Goal: Information Seeking & Learning: Learn about a topic

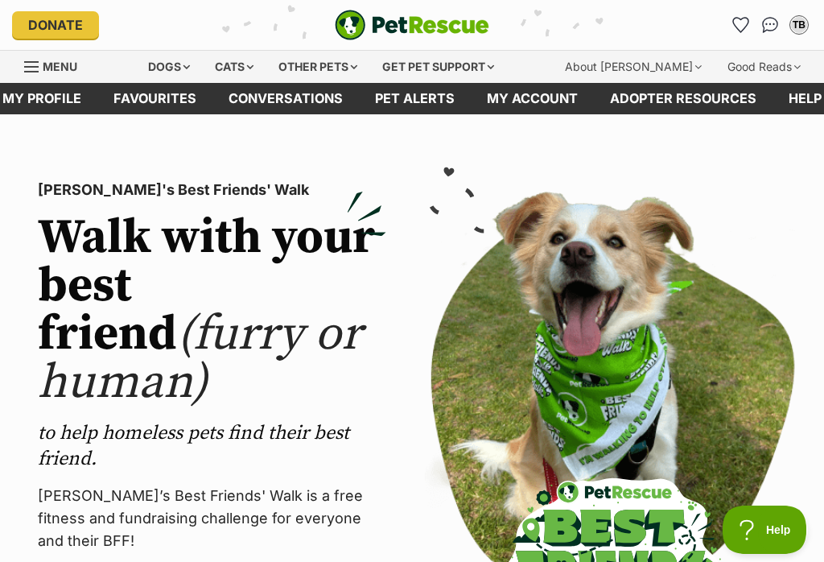
click at [194, 65] on div "Dogs" at bounding box center [169, 67] width 64 height 32
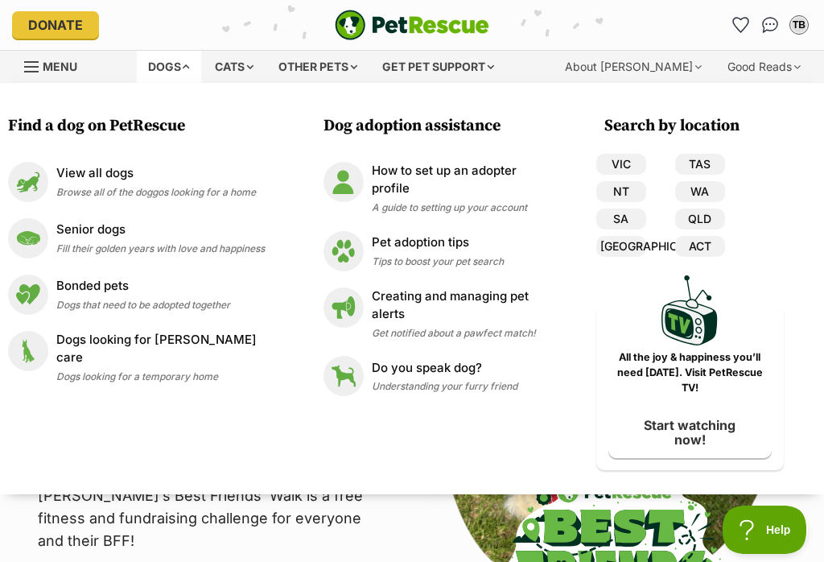
click at [710, 220] on link "QLD" at bounding box center [700, 218] width 50 height 21
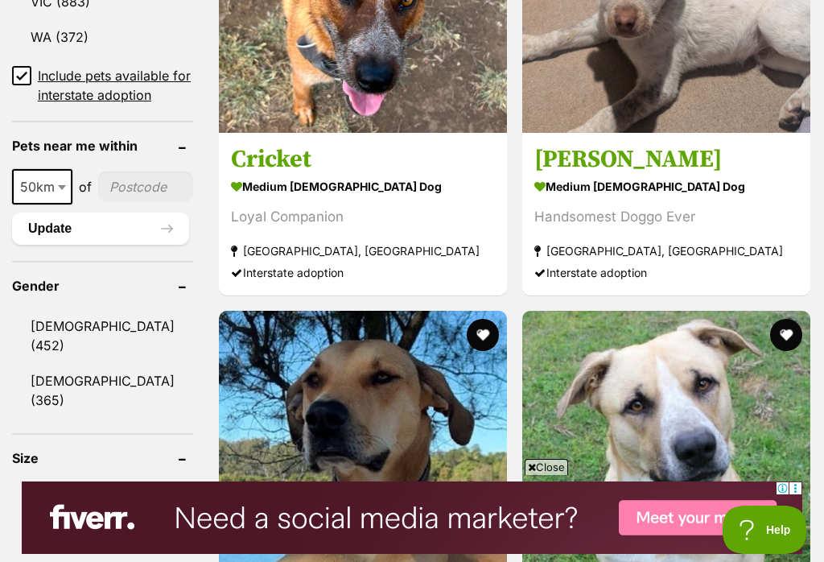
click at [16, 66] on input "Include pets available for interstate adoption" at bounding box center [21, 75] width 19 height 19
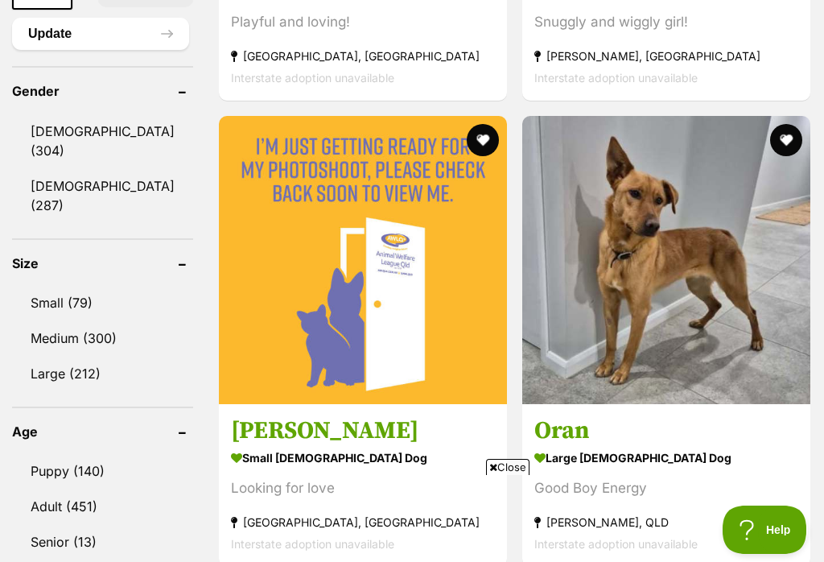
click at [80, 286] on link "Small (79)" at bounding box center [102, 303] width 181 height 34
click at [66, 323] on link "Medium (300)" at bounding box center [102, 338] width 181 height 34
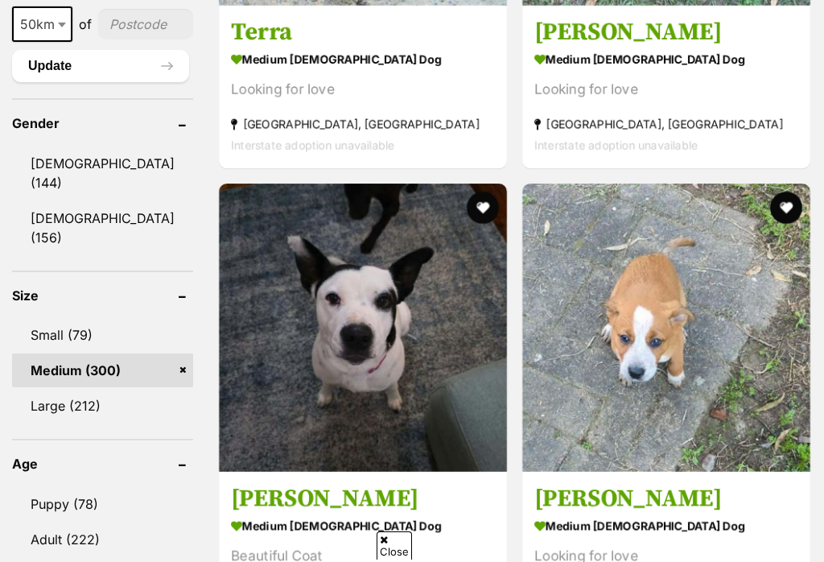
click at [61, 318] on link "Small (79)" at bounding box center [102, 335] width 181 height 34
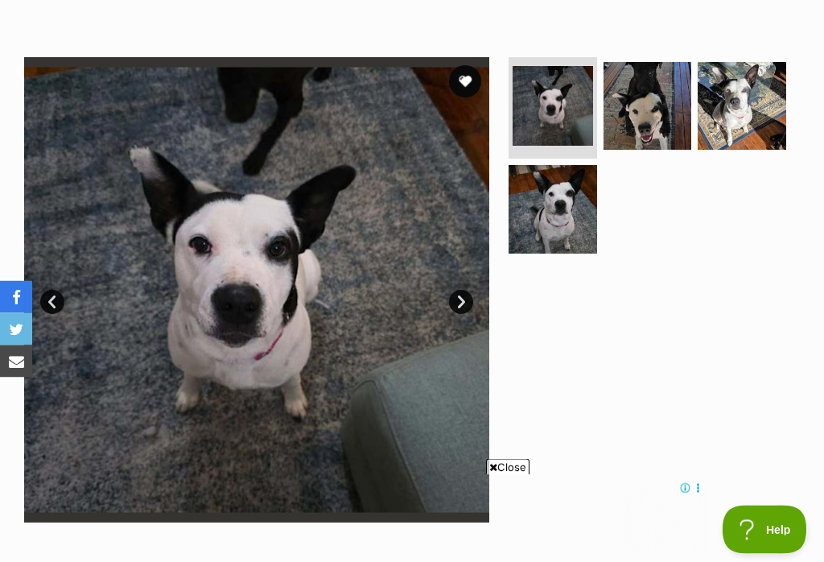
scroll to position [278, 0]
click at [645, 113] on img at bounding box center [648, 106] width 89 height 89
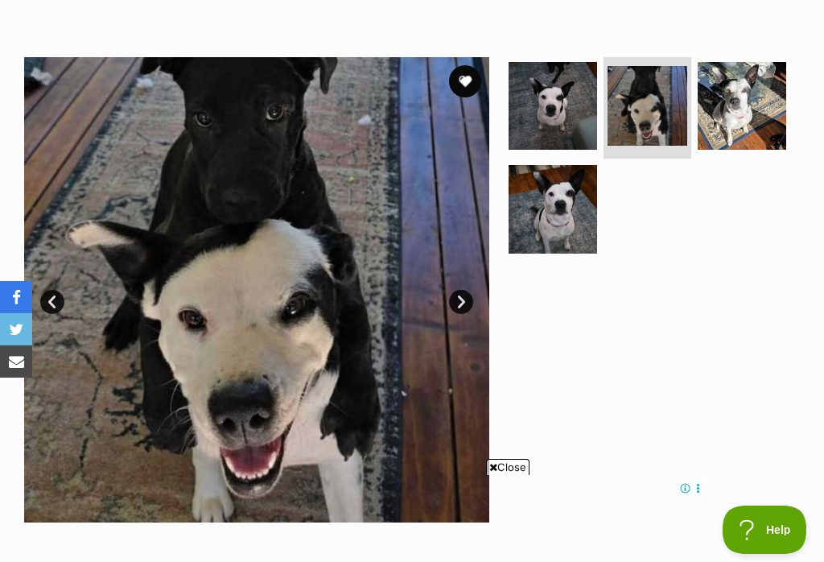
click at [752, 89] on img at bounding box center [742, 106] width 89 height 89
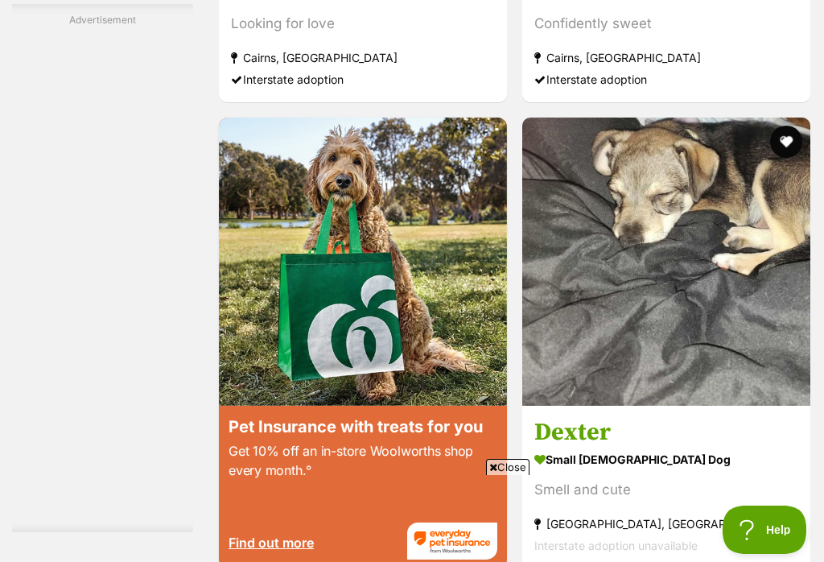
scroll to position [3055, 0]
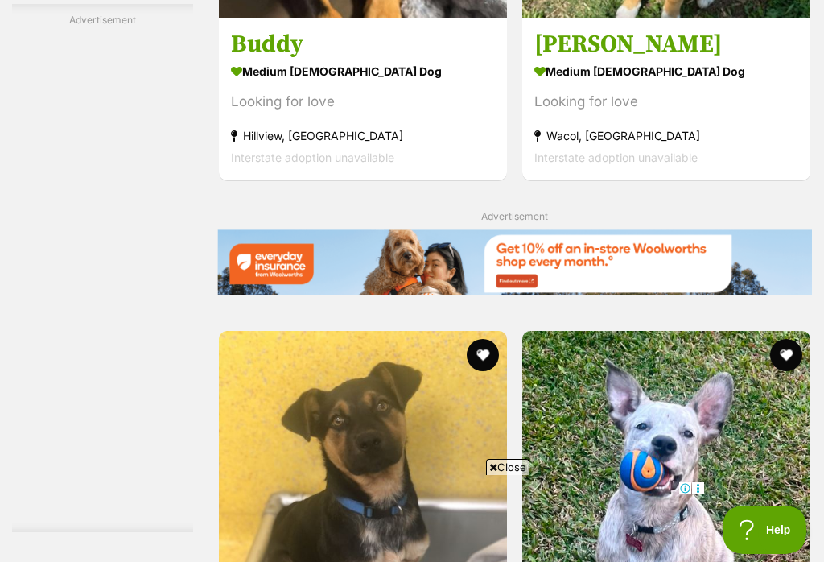
scroll to position [3263, 0]
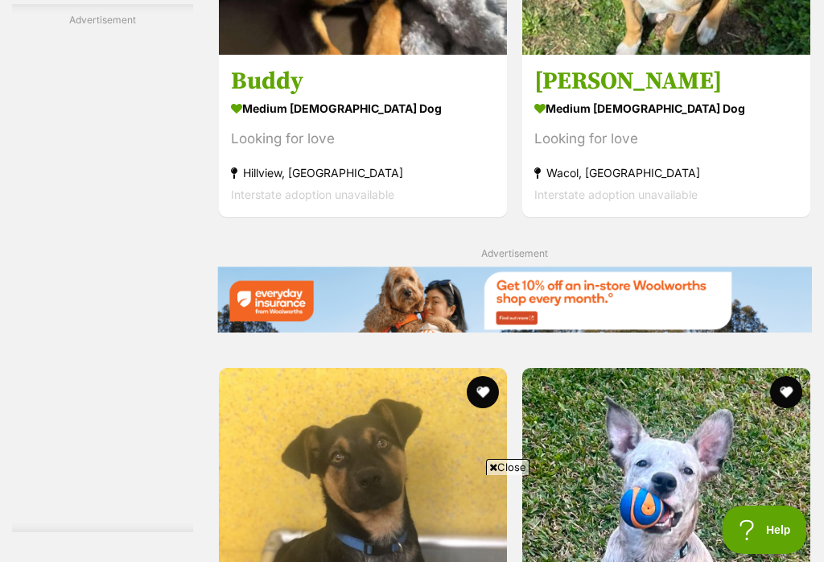
scroll to position [0, 0]
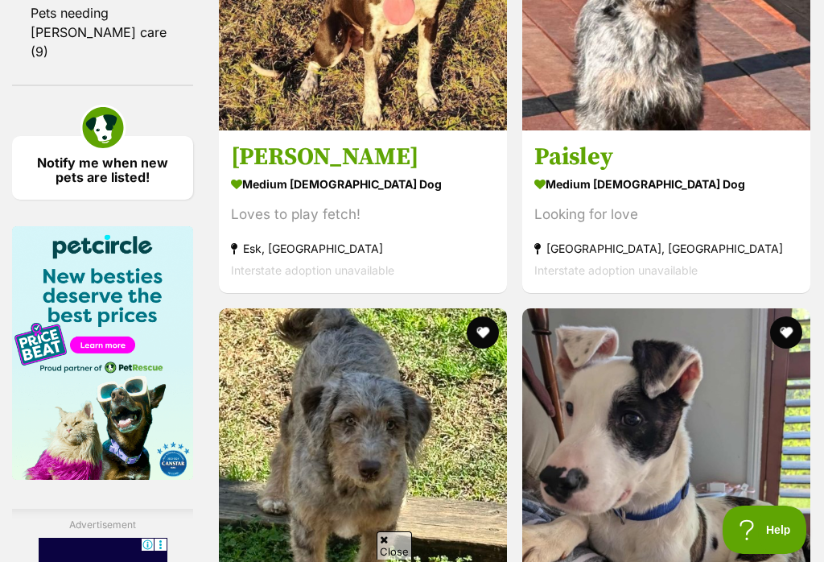
scroll to position [2278, 0]
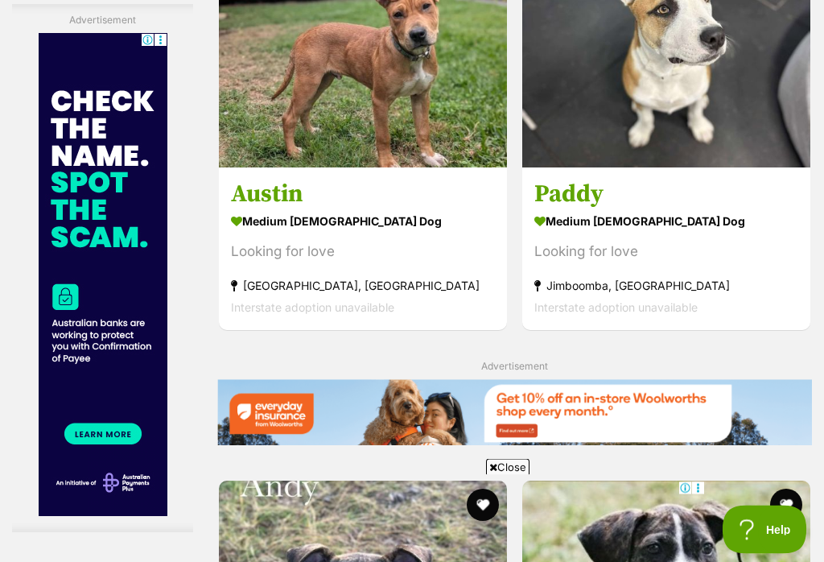
scroll to position [3333, 0]
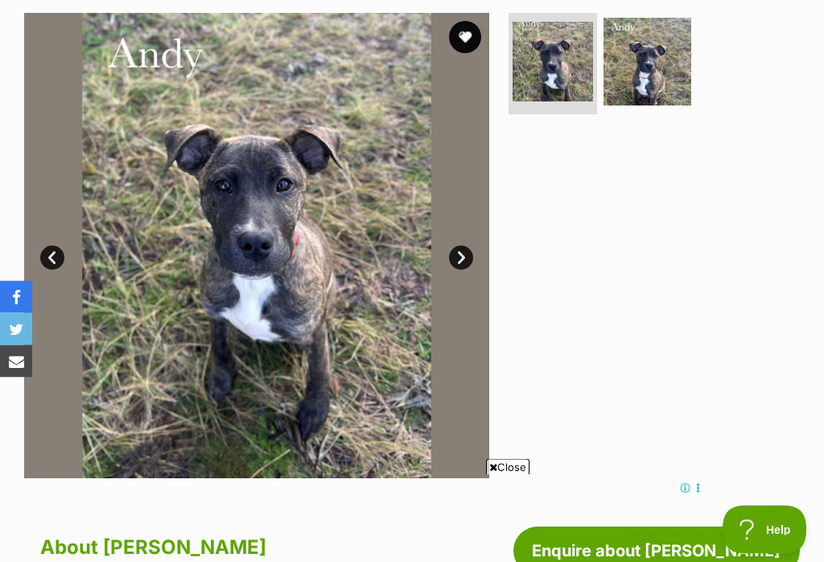
scroll to position [696, 0]
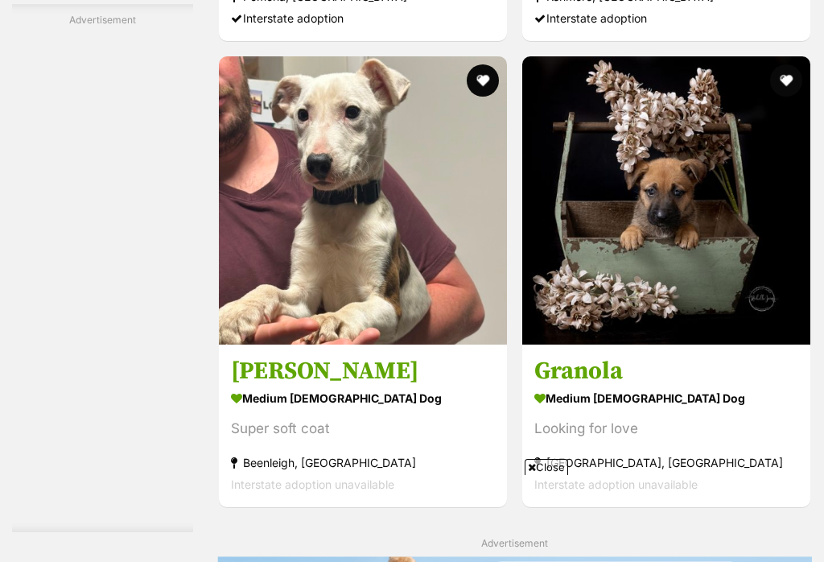
scroll to position [3298, 0]
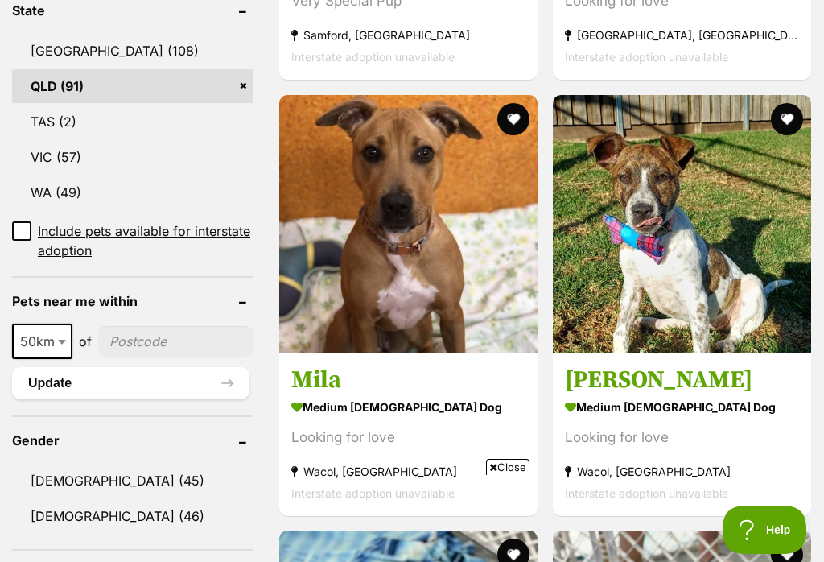
click at [356, 394] on h3 "Mila" at bounding box center [408, 379] width 234 height 31
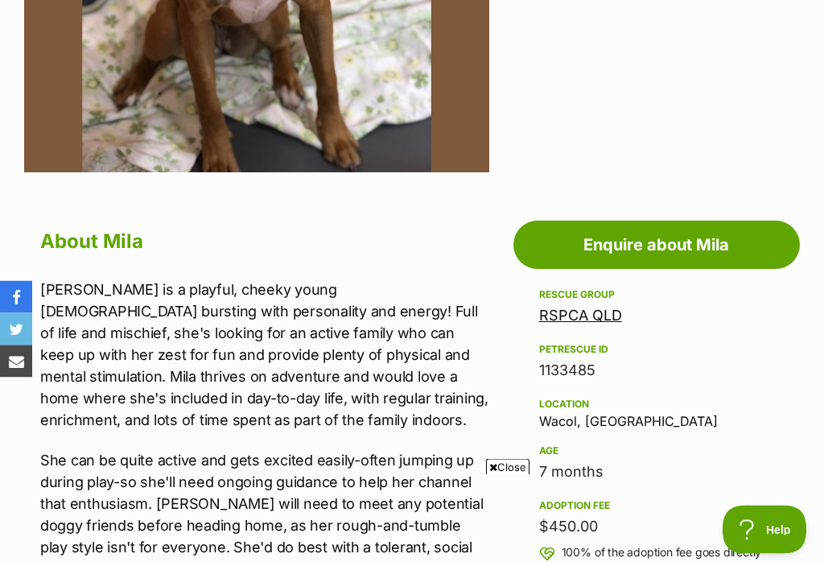
scroll to position [204, 0]
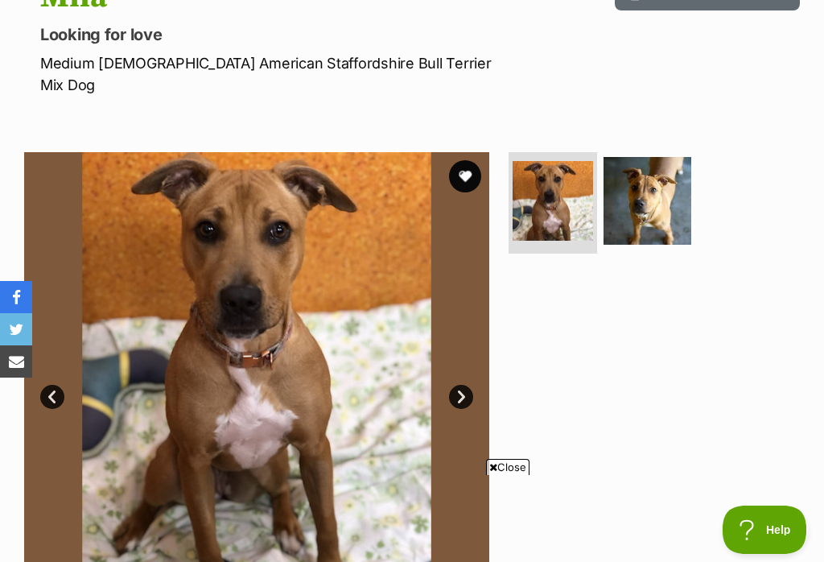
click at [656, 186] on img at bounding box center [648, 201] width 89 height 89
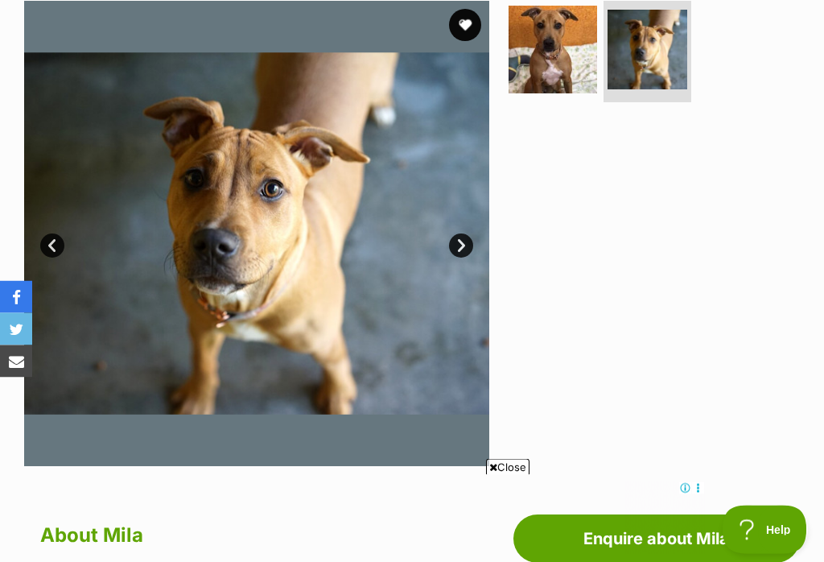
scroll to position [337, 0]
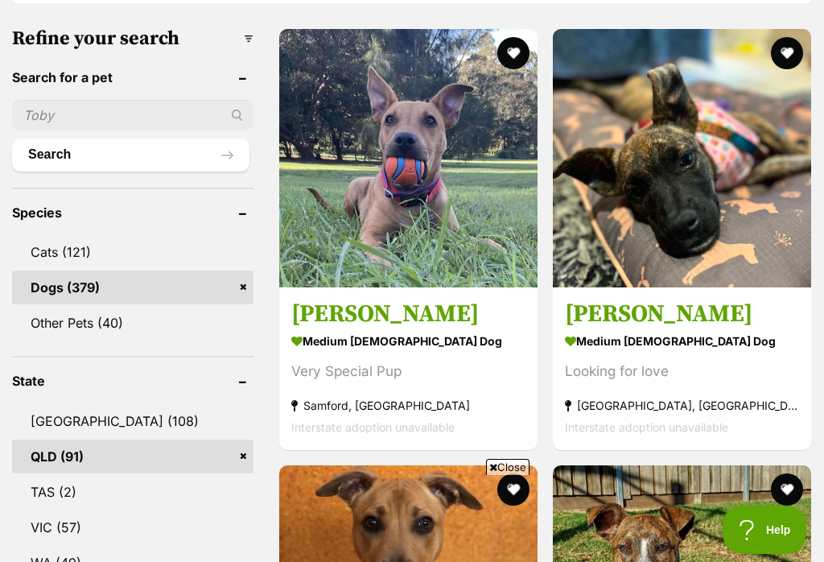
scroll to position [539, 0]
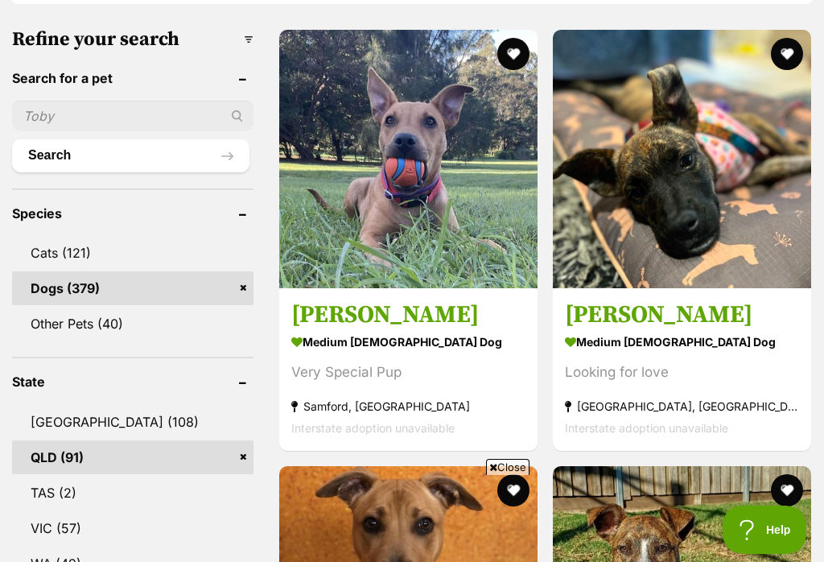
click at [614, 324] on h3 "[PERSON_NAME]" at bounding box center [682, 314] width 234 height 31
